Goal: Task Accomplishment & Management: Use online tool/utility

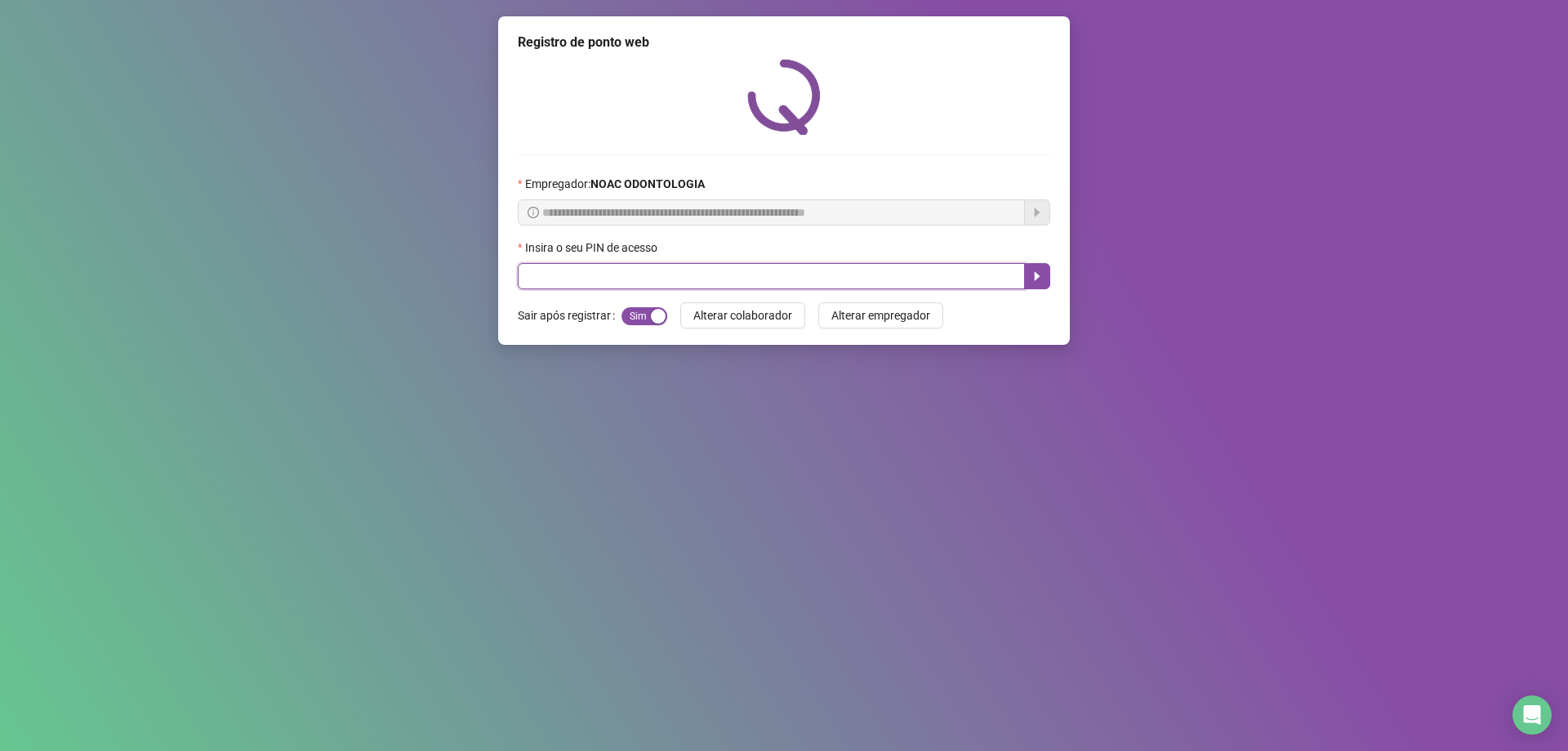
click at [616, 280] on input "text" at bounding box center [771, 276] width 507 height 26
type input "*****"
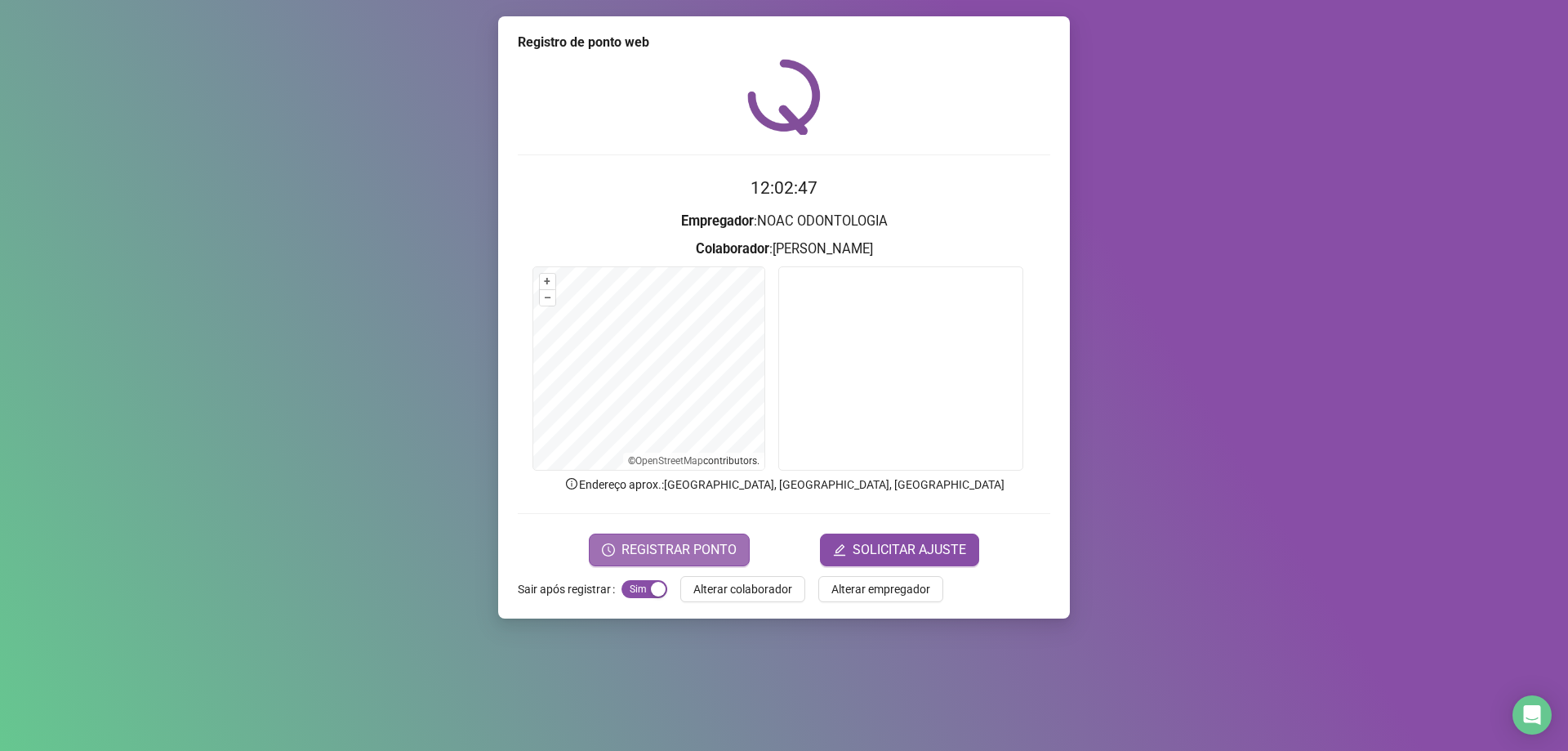
click at [686, 535] on button "REGISTRAR PONTO" at bounding box center [669, 550] width 161 height 33
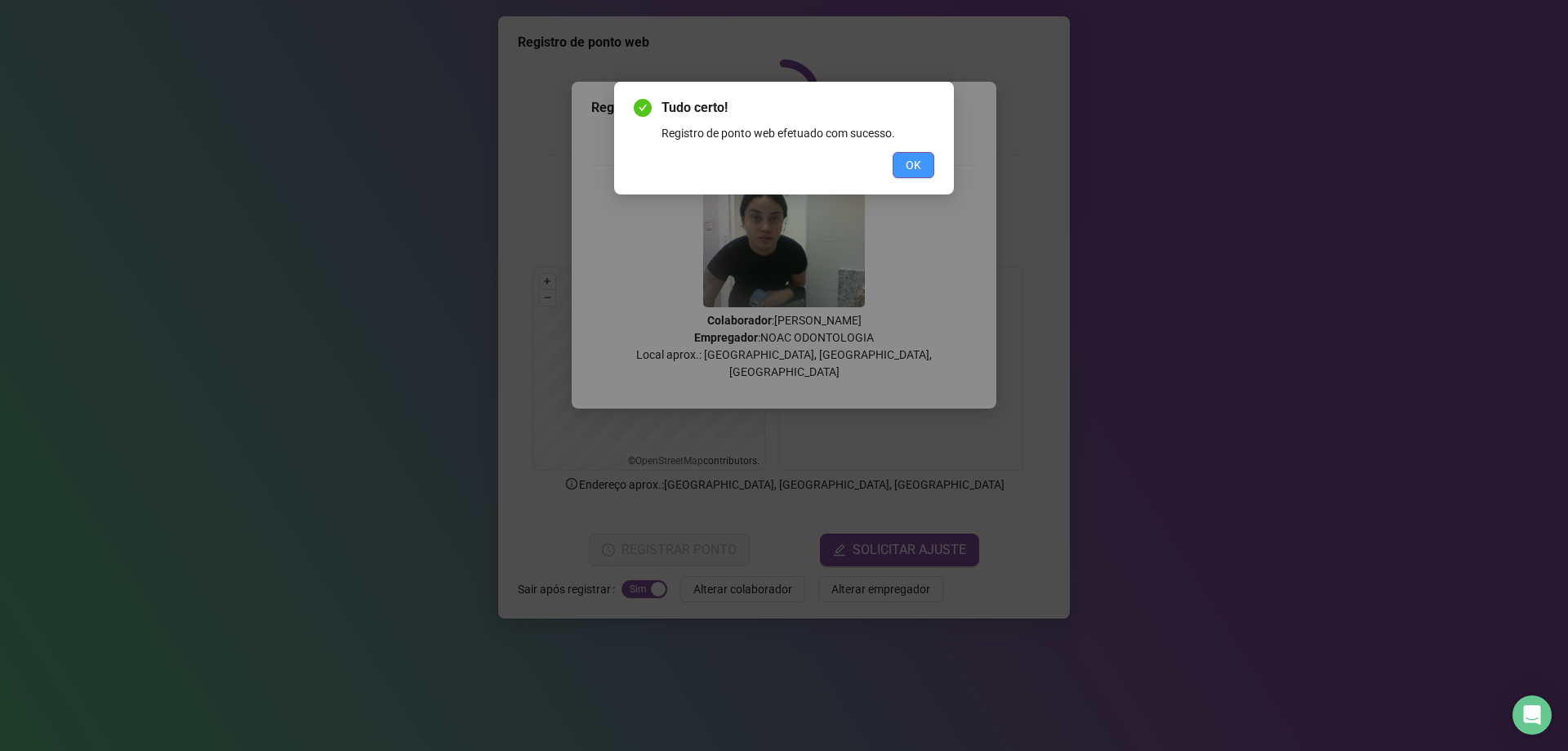
click at [904, 164] on button "OK" at bounding box center [913, 165] width 41 height 26
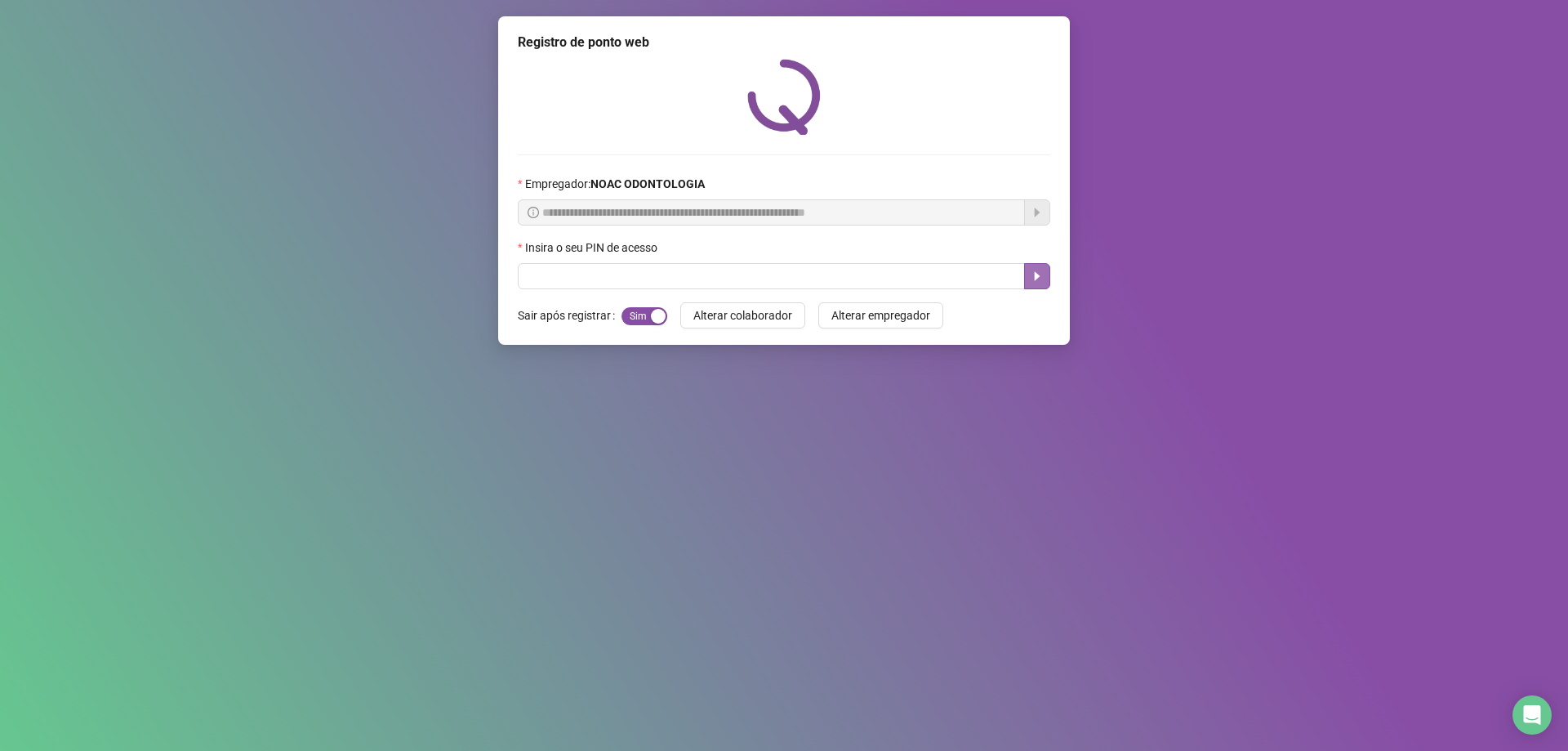
click at [1037, 276] on icon "caret-right" at bounding box center [1038, 276] width 6 height 9
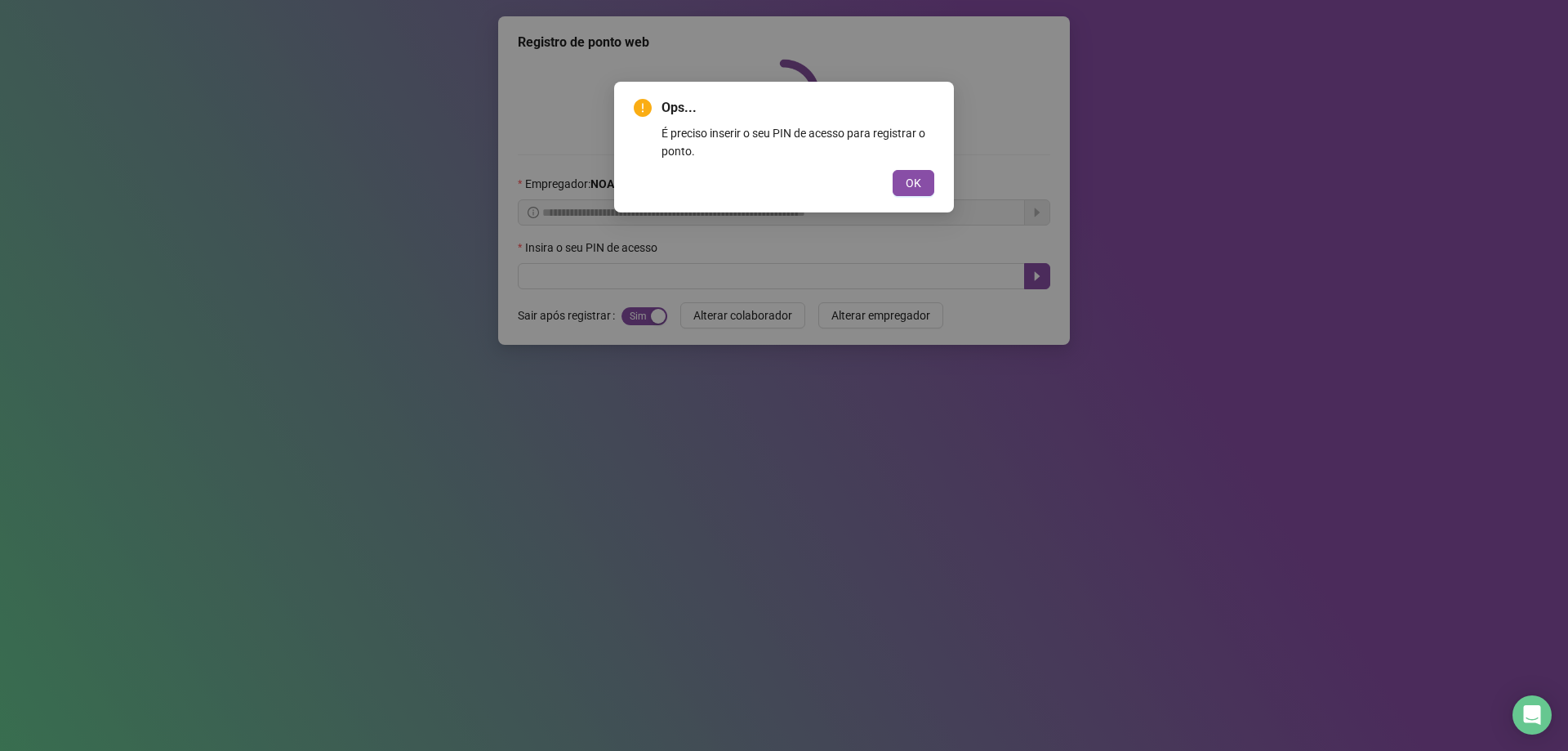
click at [1262, 201] on div "Ops... É preciso inserir o seu PIN de acesso para registrar o ponto. OK" at bounding box center [784, 375] width 1568 height 751
click at [910, 181] on span "OK" at bounding box center [914, 182] width 15 height 18
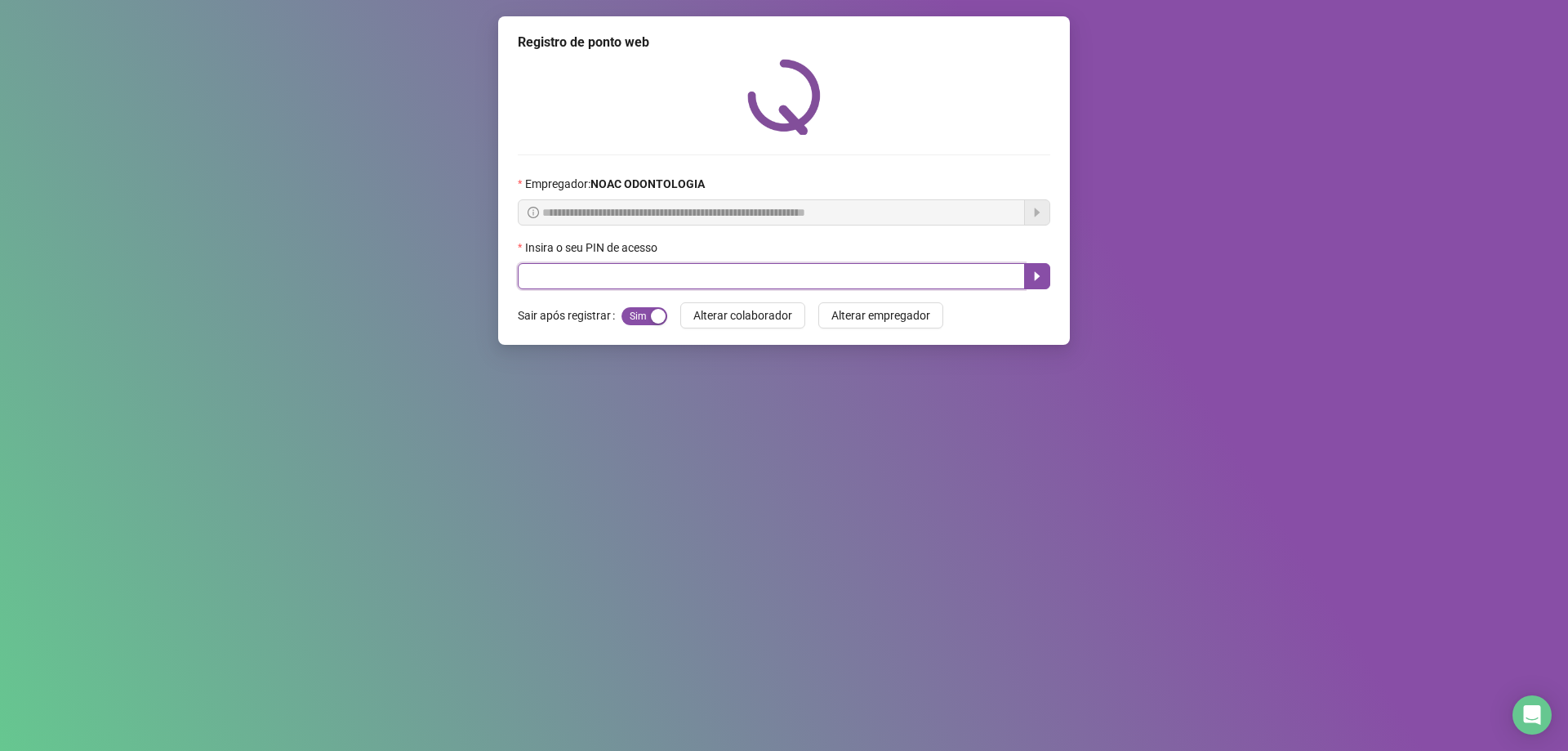
click at [575, 277] on input "text" at bounding box center [771, 276] width 507 height 26
type input "*****"
drag, startPoint x: 1030, startPoint y: 274, endPoint x: 1060, endPoint y: 236, distance: 48.4
click at [1030, 269] on button "button" at bounding box center [1037, 276] width 26 height 26
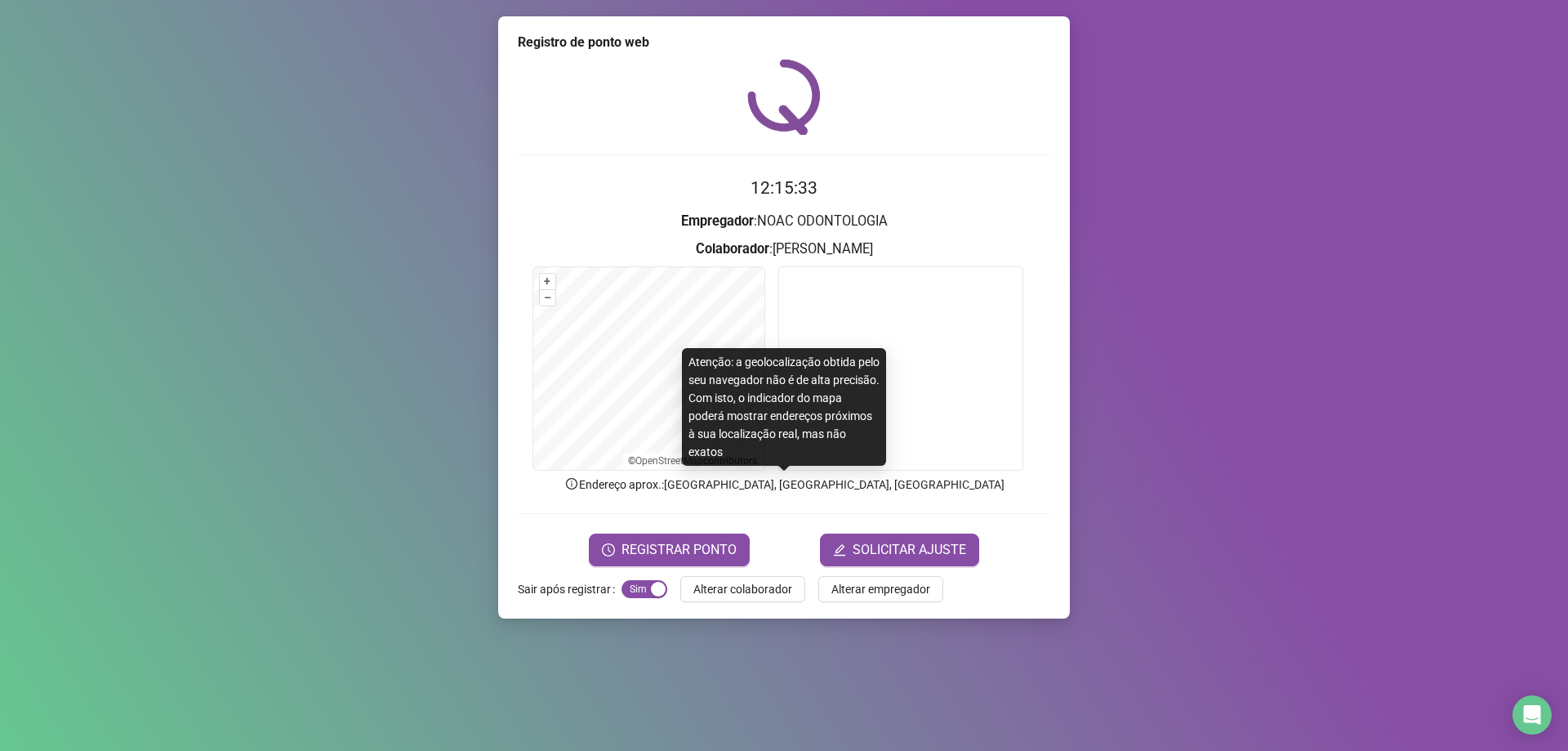
click at [724, 489] on p "Endereço aprox. : [GEOGRAPHIC_DATA], [GEOGRAPHIC_DATA], [GEOGRAPHIC_DATA]" at bounding box center [784, 484] width 533 height 18
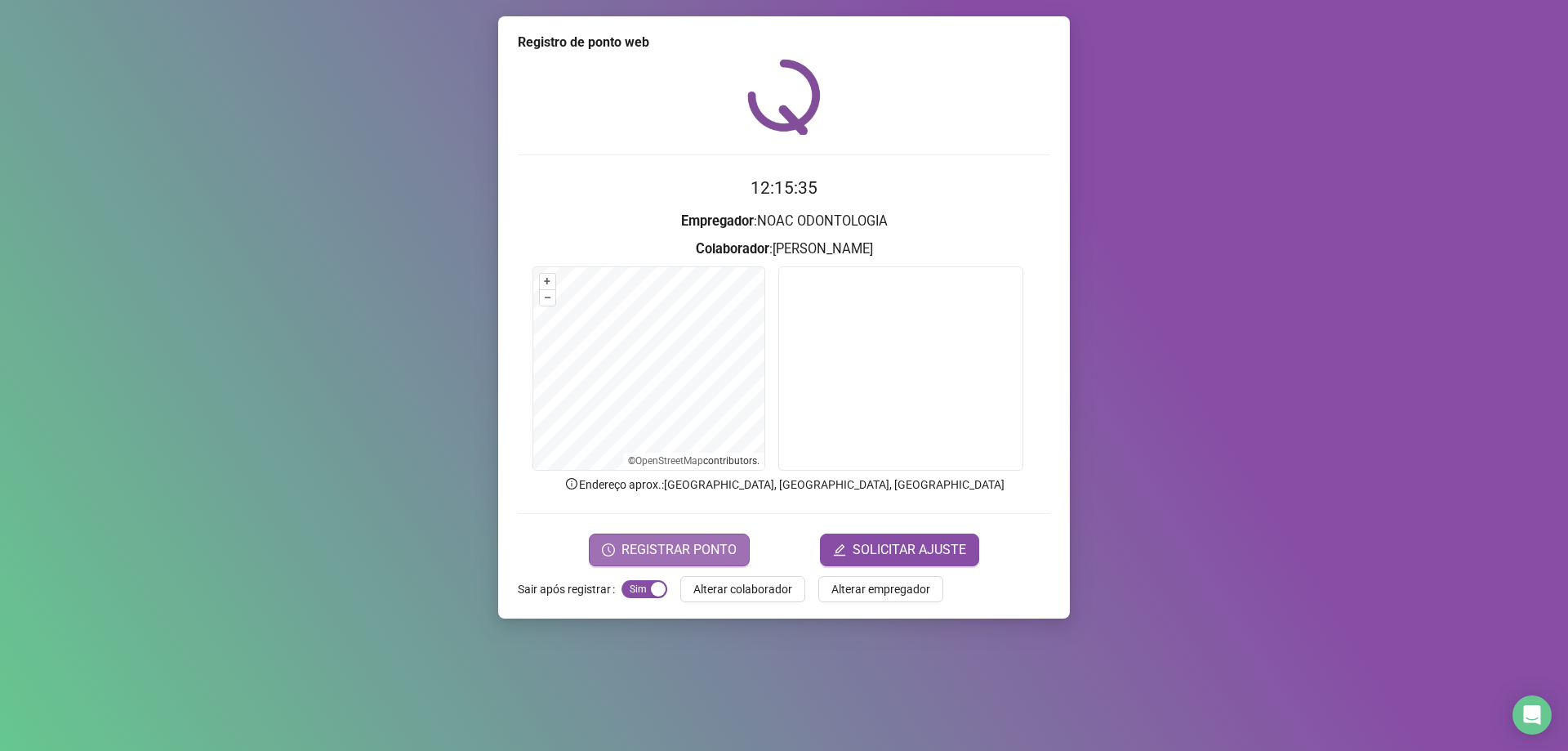
click at [700, 550] on span "REGISTRAR PONTO" at bounding box center [678, 550] width 115 height 19
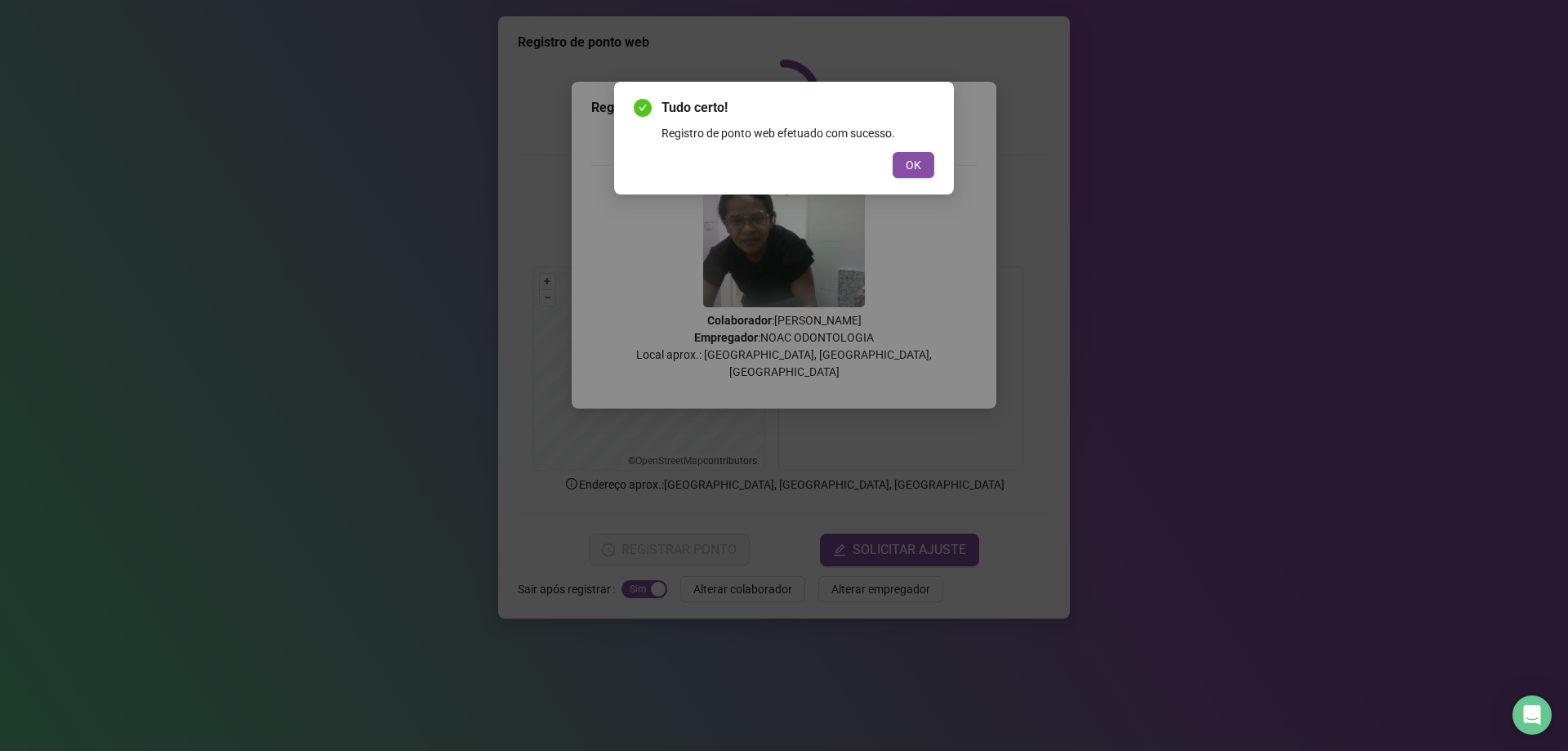
drag, startPoint x: 907, startPoint y: 165, endPoint x: 909, endPoint y: 135, distance: 30.1
click at [909, 140] on div "Tudo certo! Registro de ponto web efetuado com sucesso. OK" at bounding box center [784, 138] width 301 height 80
click at [912, 168] on span "OK" at bounding box center [914, 165] width 15 height 18
